Goal: Task Accomplishment & Management: Use online tool/utility

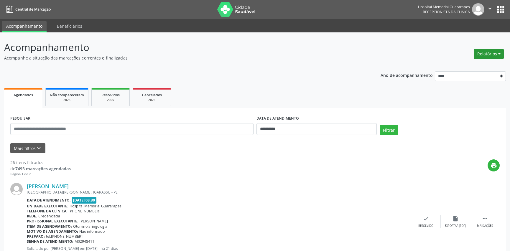
drag, startPoint x: 493, startPoint y: 54, endPoint x: 488, endPoint y: 54, distance: 5.3
click at [488, 54] on button "Relatórios" at bounding box center [489, 54] width 30 height 10
click at [483, 63] on link "Agendamentos" at bounding box center [471, 66] width 63 height 8
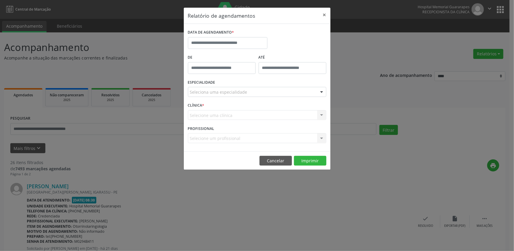
type input "*****"
click at [231, 66] on input "*****" at bounding box center [222, 68] width 68 height 12
click at [324, 16] on button "×" at bounding box center [325, 15] width 12 height 14
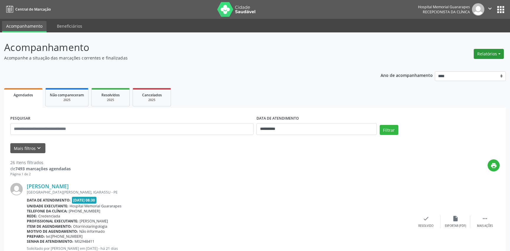
click at [495, 56] on button "Relatórios" at bounding box center [489, 54] width 30 height 10
click at [481, 68] on link "Agendamentos" at bounding box center [471, 66] width 63 height 8
select select "*"
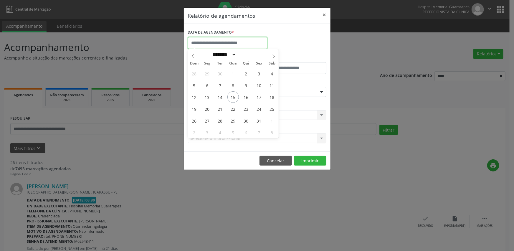
click at [252, 43] on input "text" at bounding box center [228, 43] width 80 height 12
click at [205, 110] on span "20" at bounding box center [207, 108] width 11 height 11
type input "**********"
click at [205, 110] on span "20" at bounding box center [207, 108] width 11 height 11
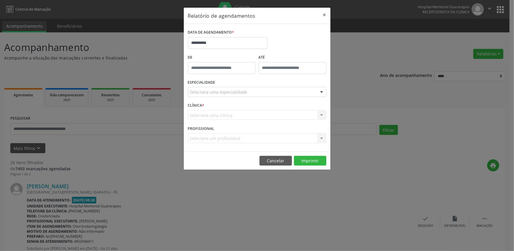
click at [274, 91] on div "Seleciona uma especialidade" at bounding box center [257, 92] width 139 height 10
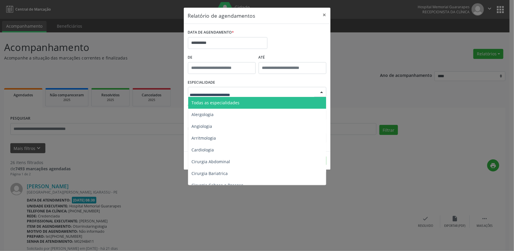
click at [270, 101] on span "Todas as especialidades" at bounding box center [257, 103] width 139 height 12
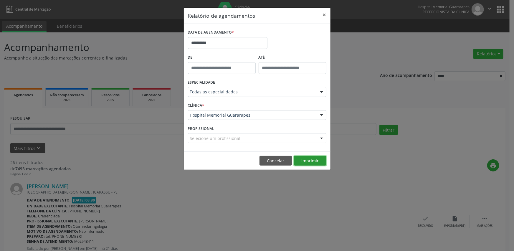
click at [308, 162] on button "Imprimir" at bounding box center [310, 161] width 32 height 10
